Goal: Task Accomplishment & Management: Manage account settings

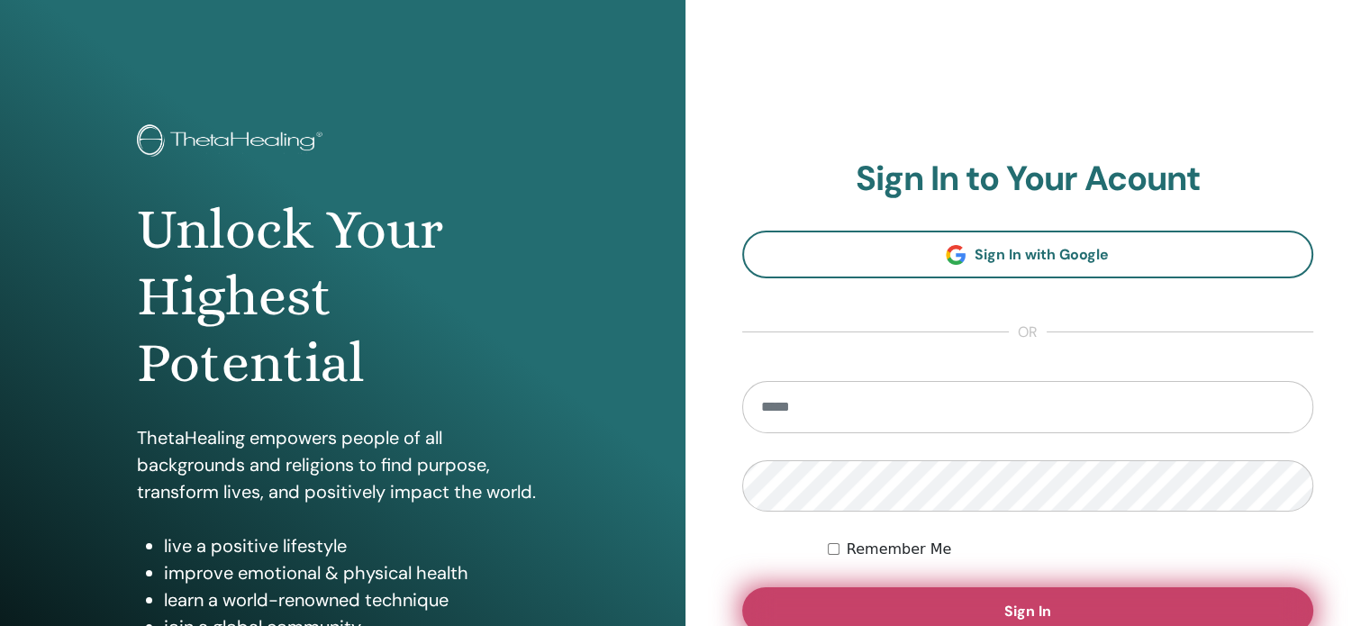
scroll to position [90, 0]
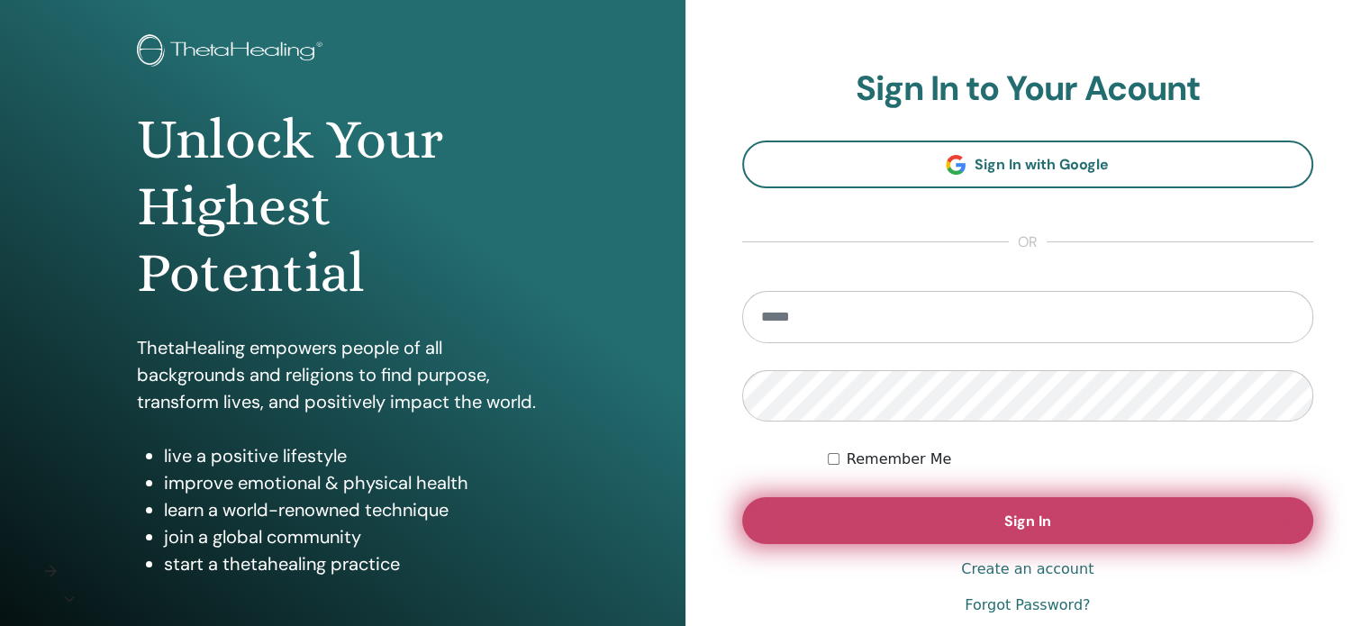
type input "**********"
click at [1071, 521] on button "Sign In" at bounding box center [1028, 520] width 572 height 47
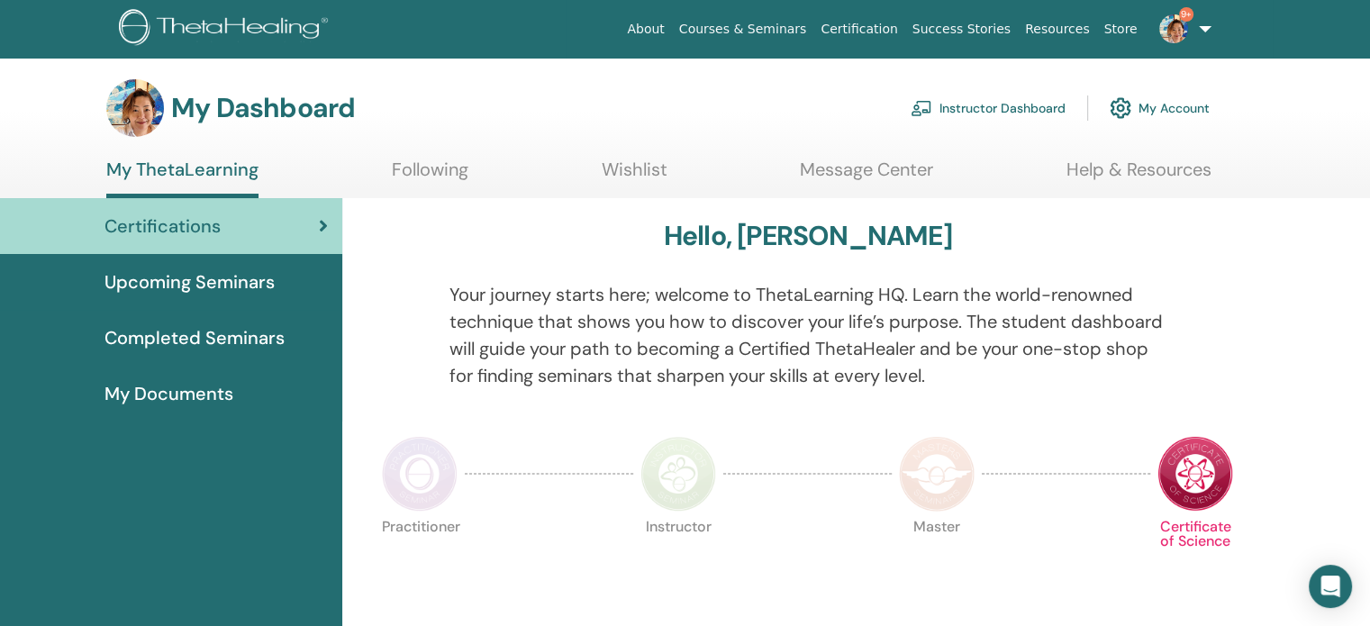
click at [995, 110] on link "Instructor Dashboard" at bounding box center [988, 108] width 155 height 40
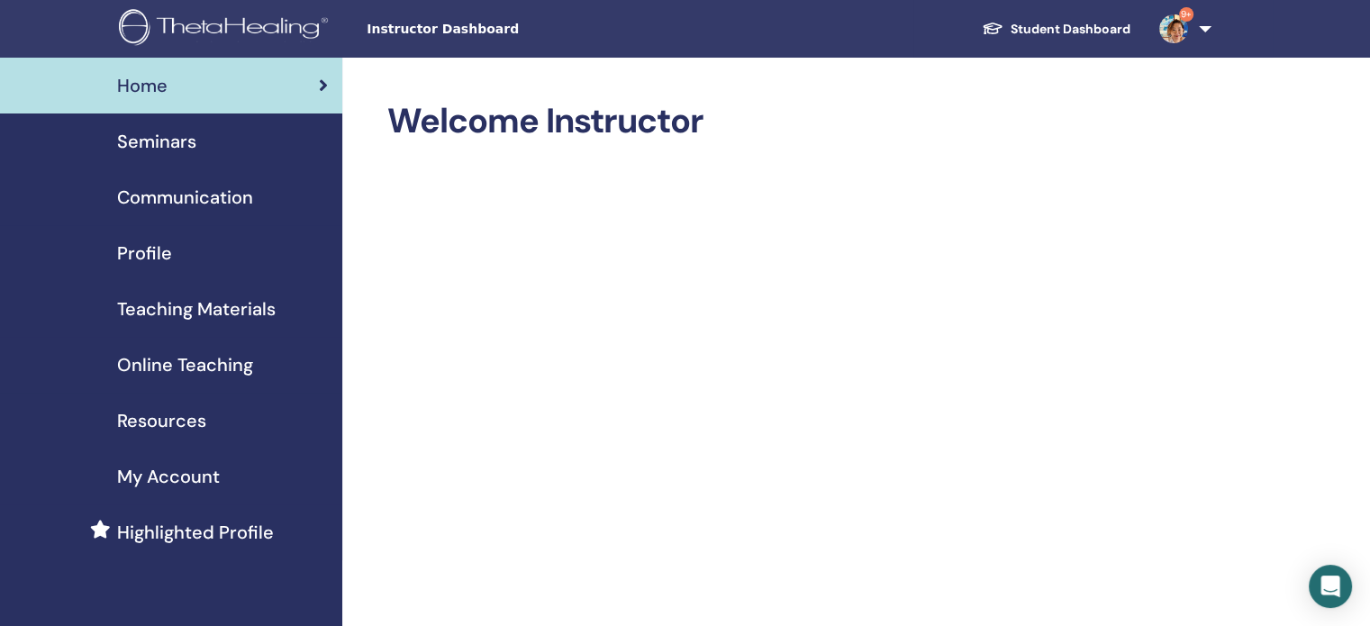
click at [177, 148] on span "Seminars" at bounding box center [156, 141] width 79 height 27
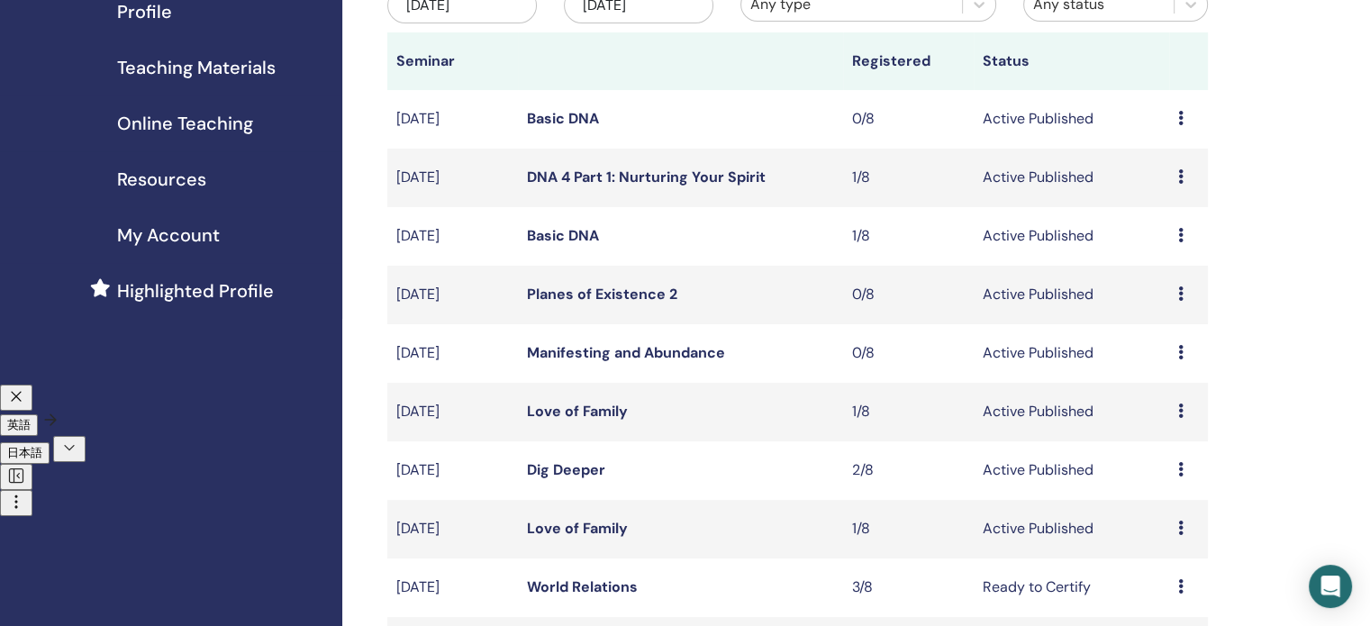
scroll to position [90, 0]
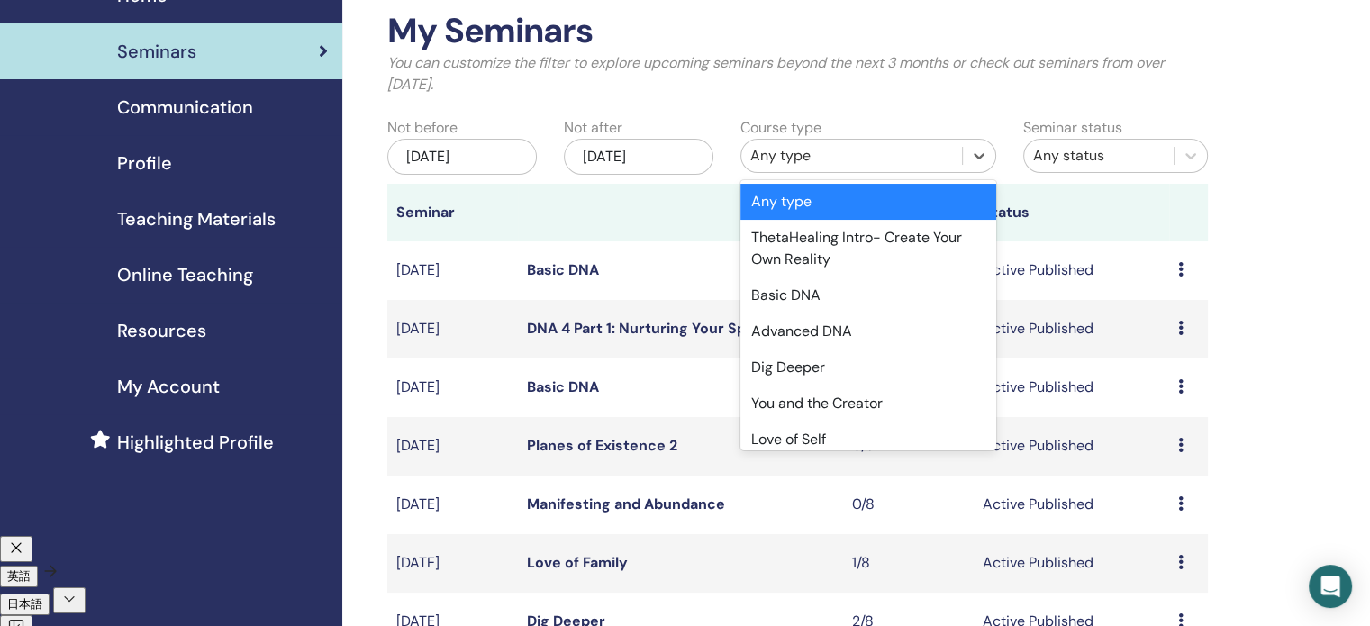
click at [892, 152] on div "Any type" at bounding box center [851, 156] width 203 height 22
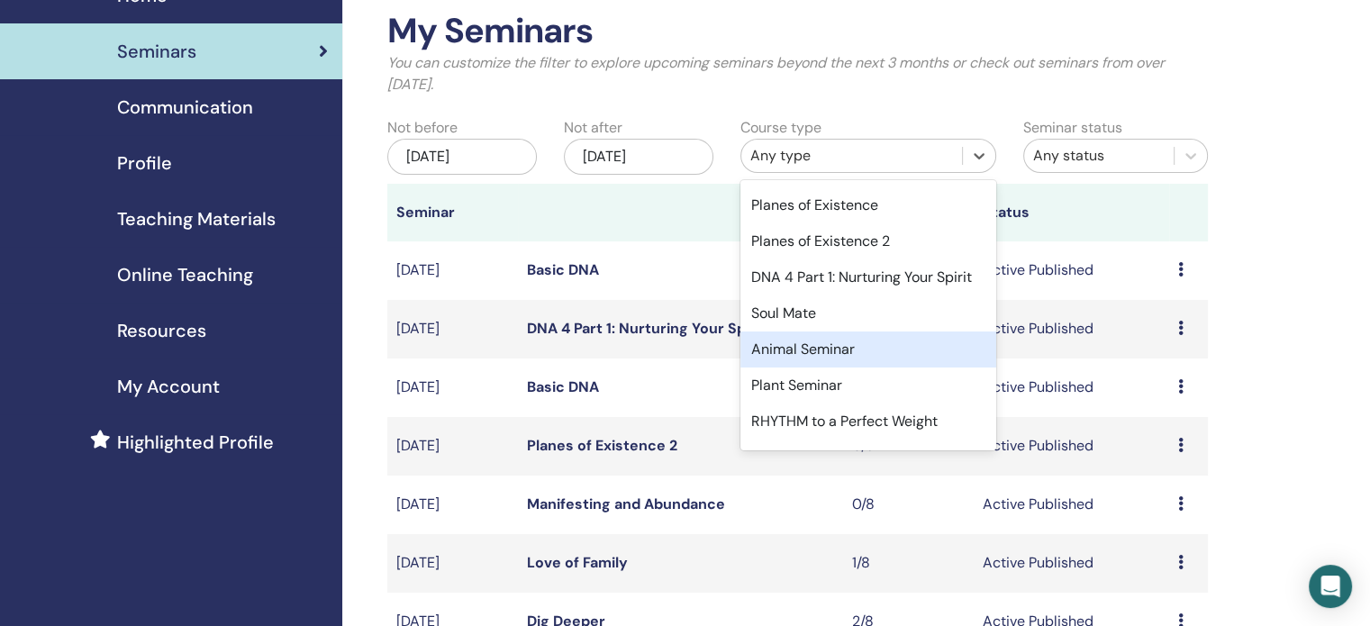
scroll to position [753, 0]
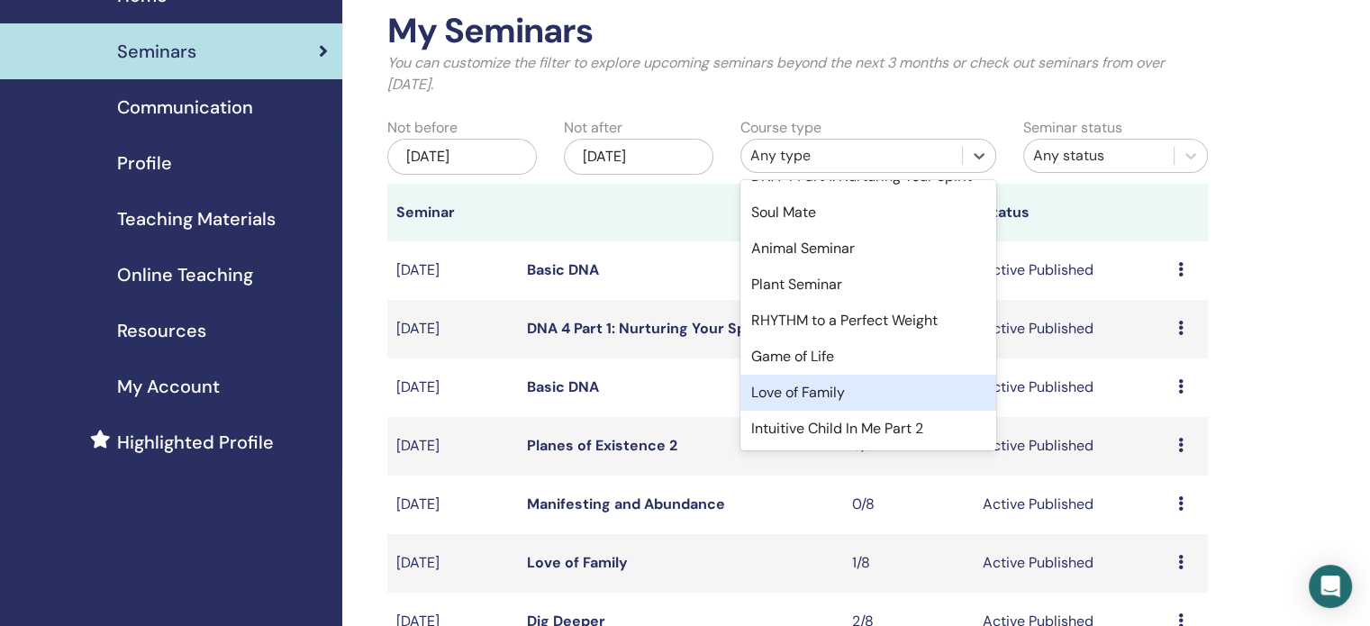
click at [861, 401] on div "Love of Family" at bounding box center [868, 393] width 256 height 36
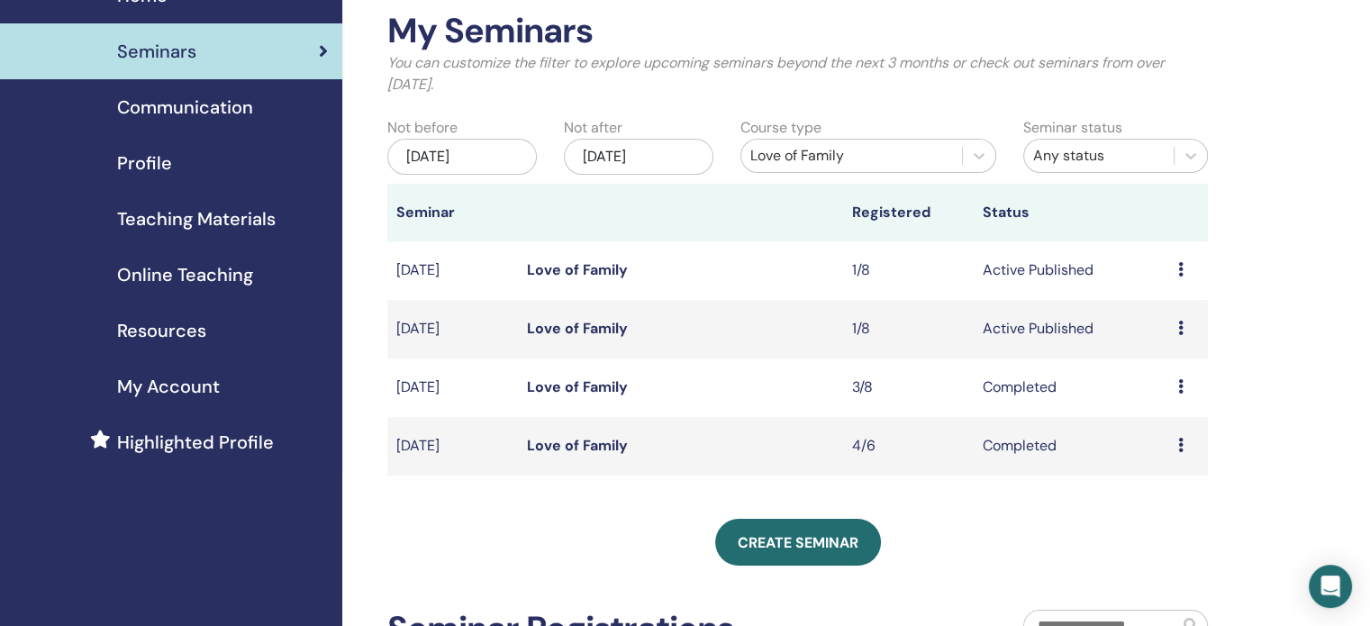
click at [609, 273] on link "Love of Family" at bounding box center [577, 269] width 101 height 19
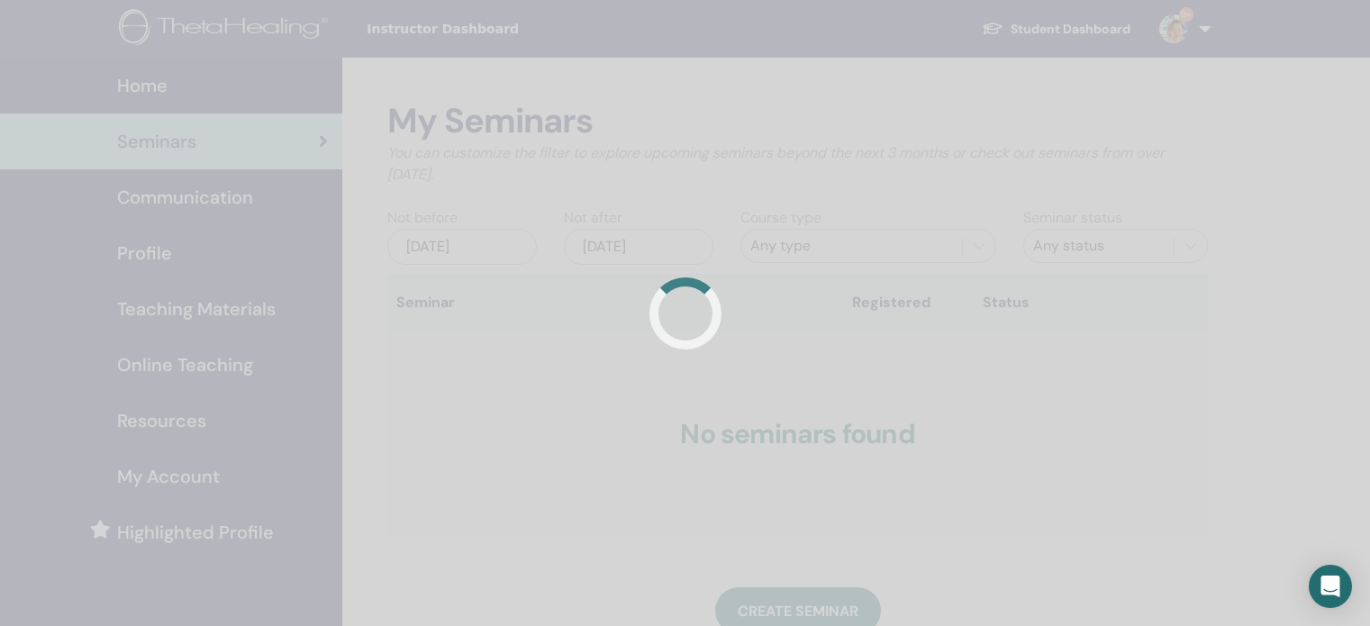
scroll to position [90, 0]
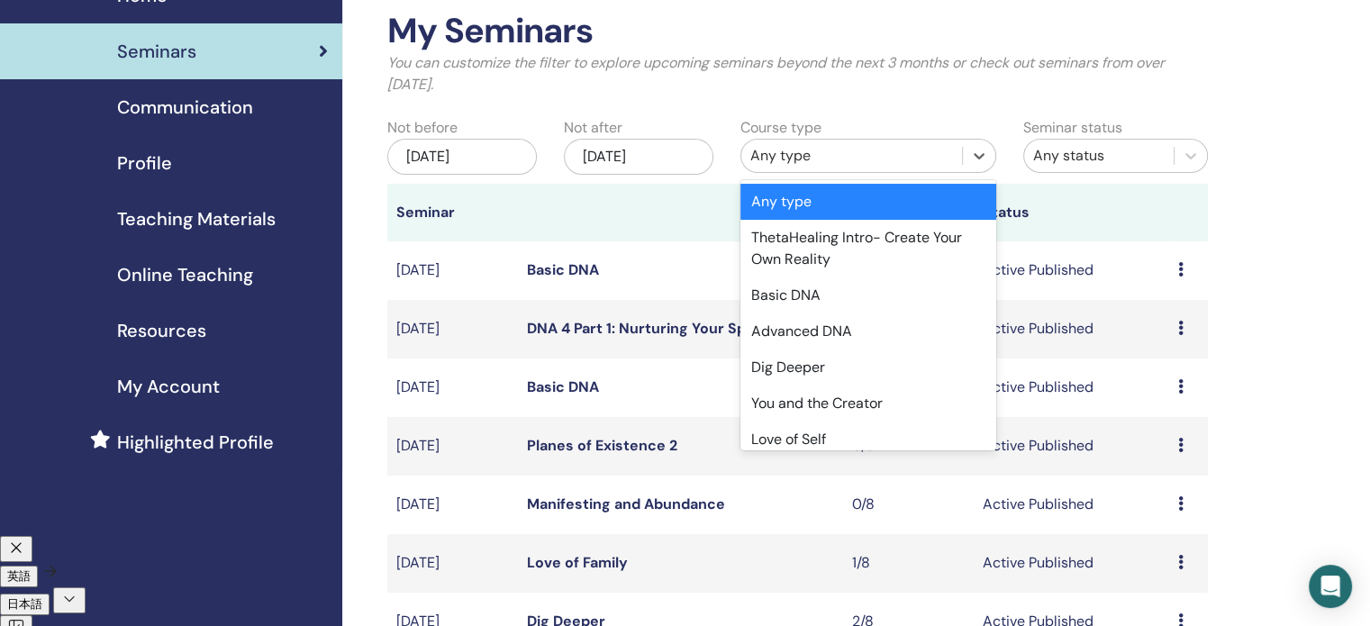
click at [848, 159] on div "Any type" at bounding box center [851, 156] width 203 height 22
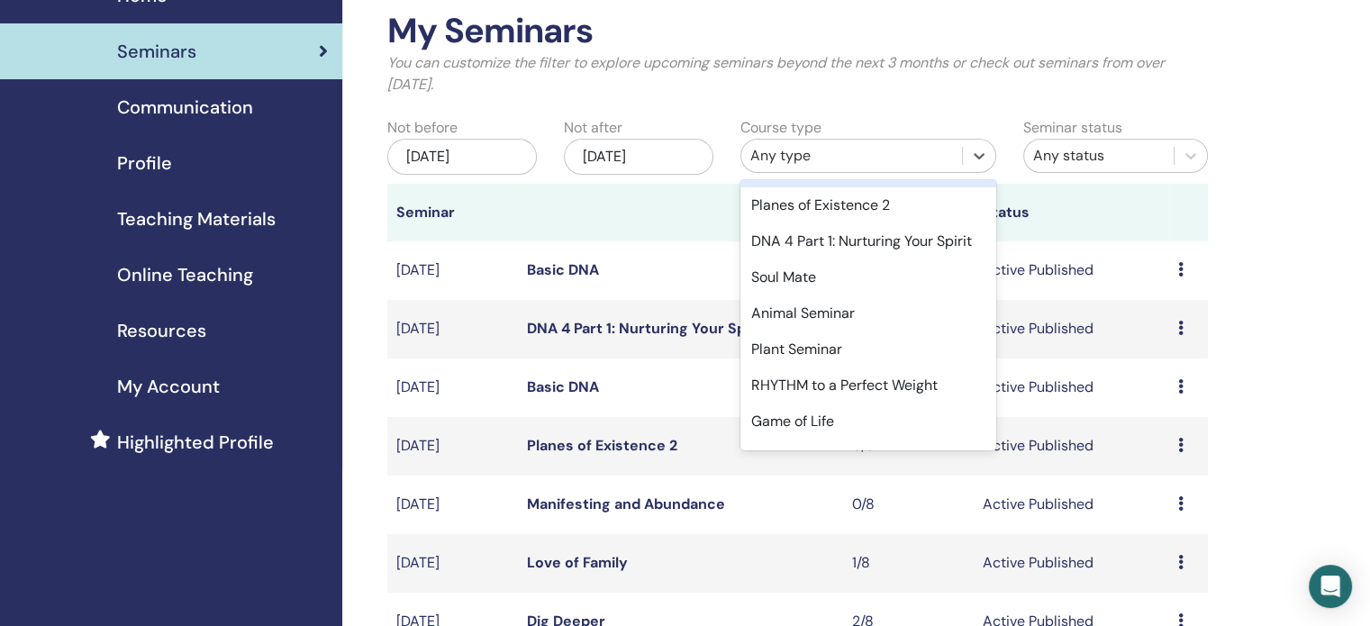
scroll to position [753, 0]
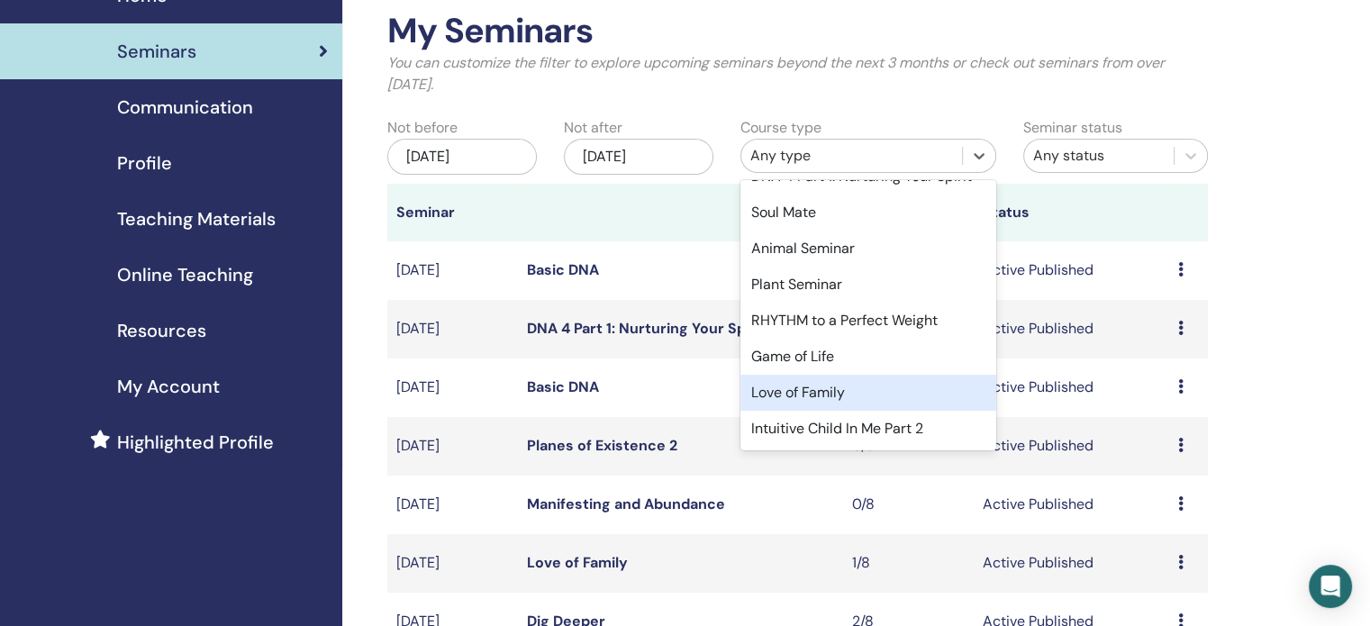
click at [876, 396] on div "Love of Family" at bounding box center [868, 393] width 256 height 36
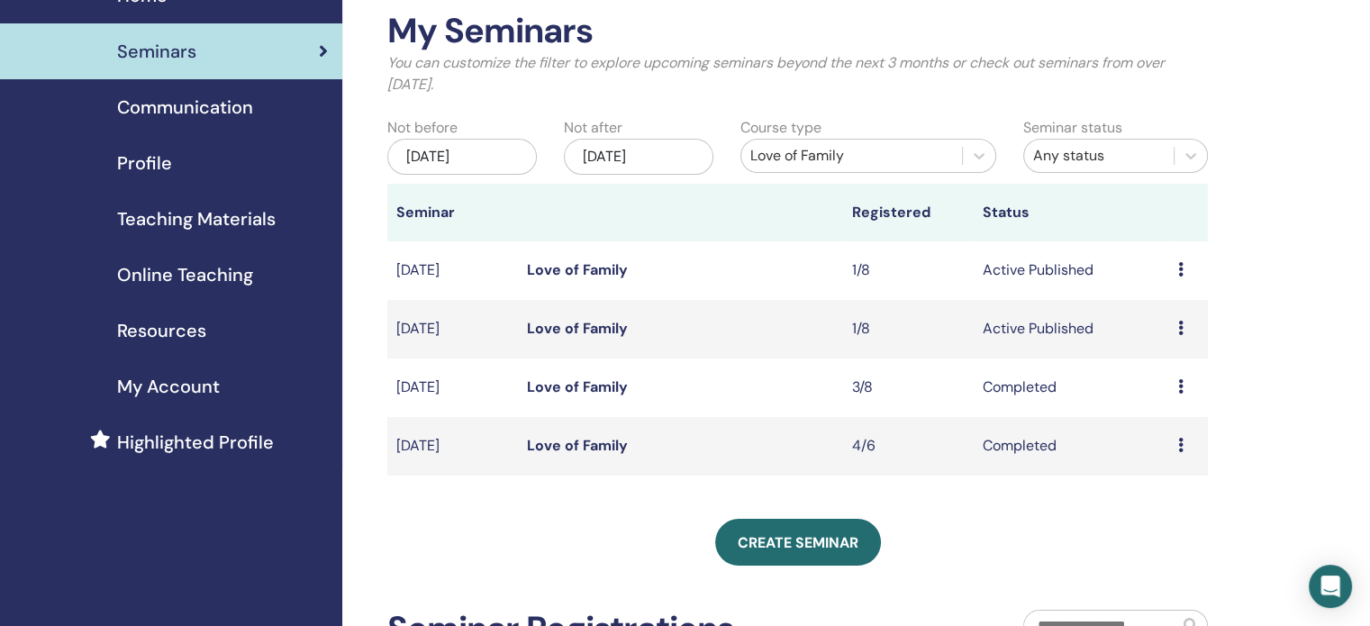
click at [577, 331] on link "Love of Family" at bounding box center [577, 328] width 101 height 19
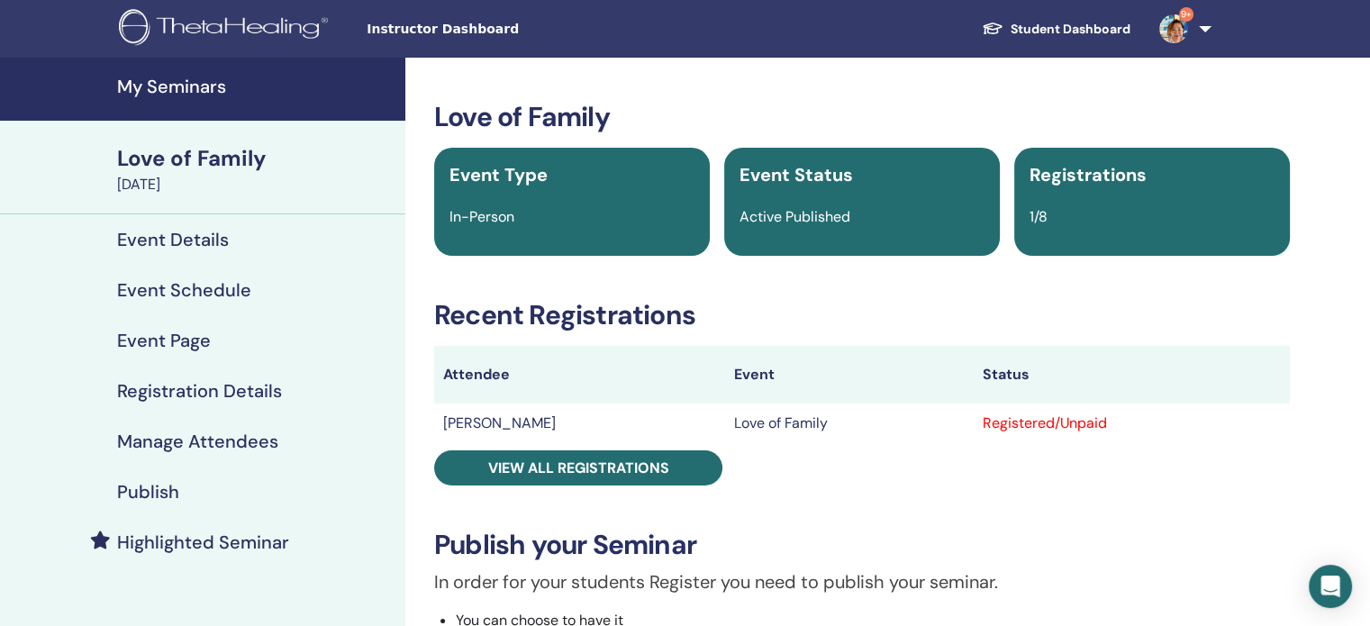
click at [226, 446] on h4 "Manage Attendees" at bounding box center [197, 442] width 161 height 22
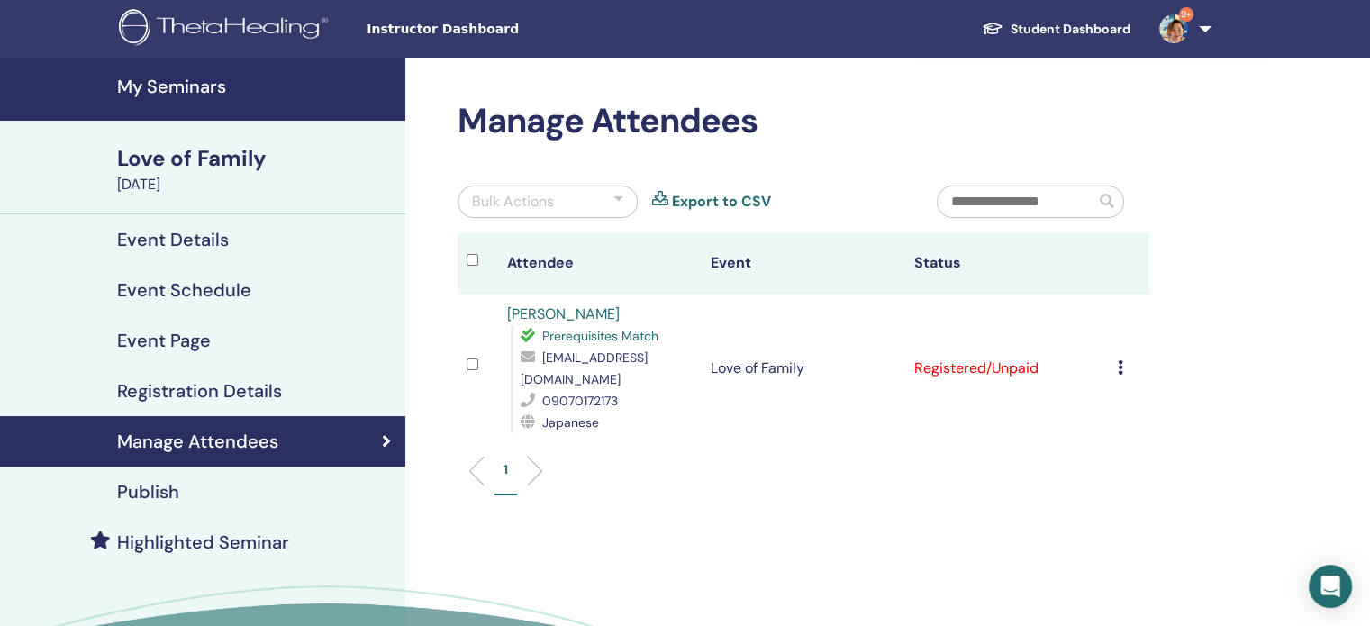
click at [1120, 361] on icon at bounding box center [1120, 367] width 5 height 14
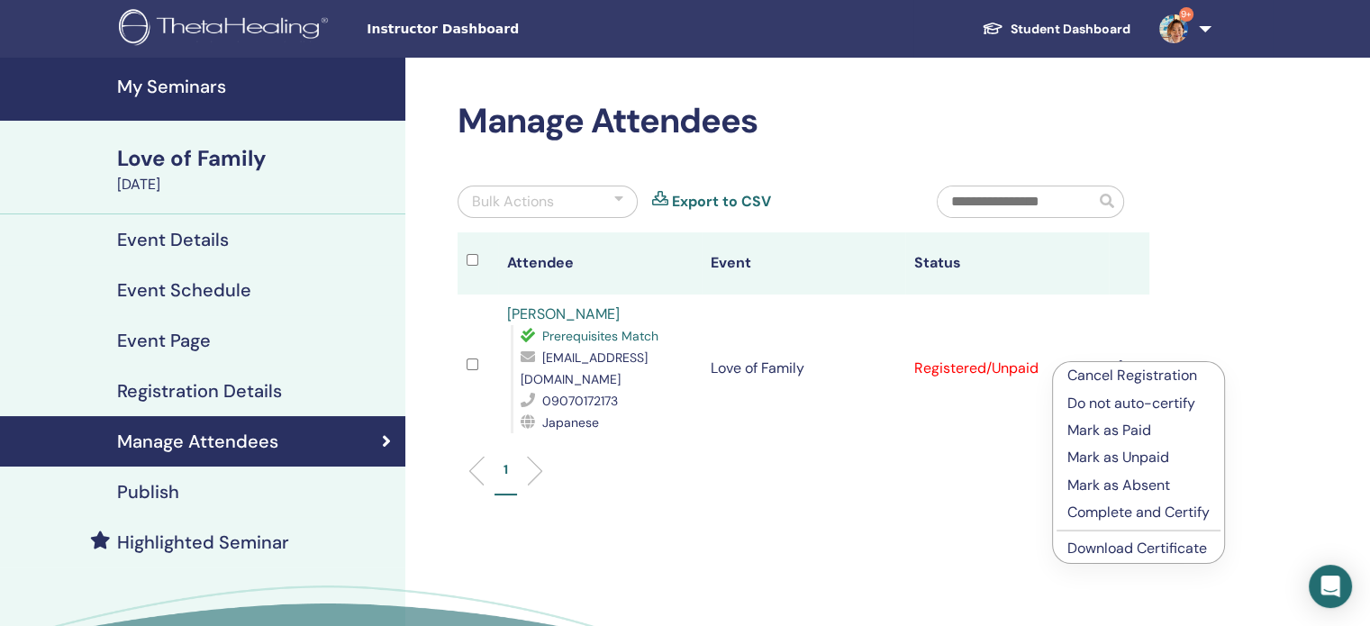
click at [1124, 553] on link "Download Certificate" at bounding box center [1138, 548] width 140 height 19
